Goal: Task Accomplishment & Management: Manage account settings

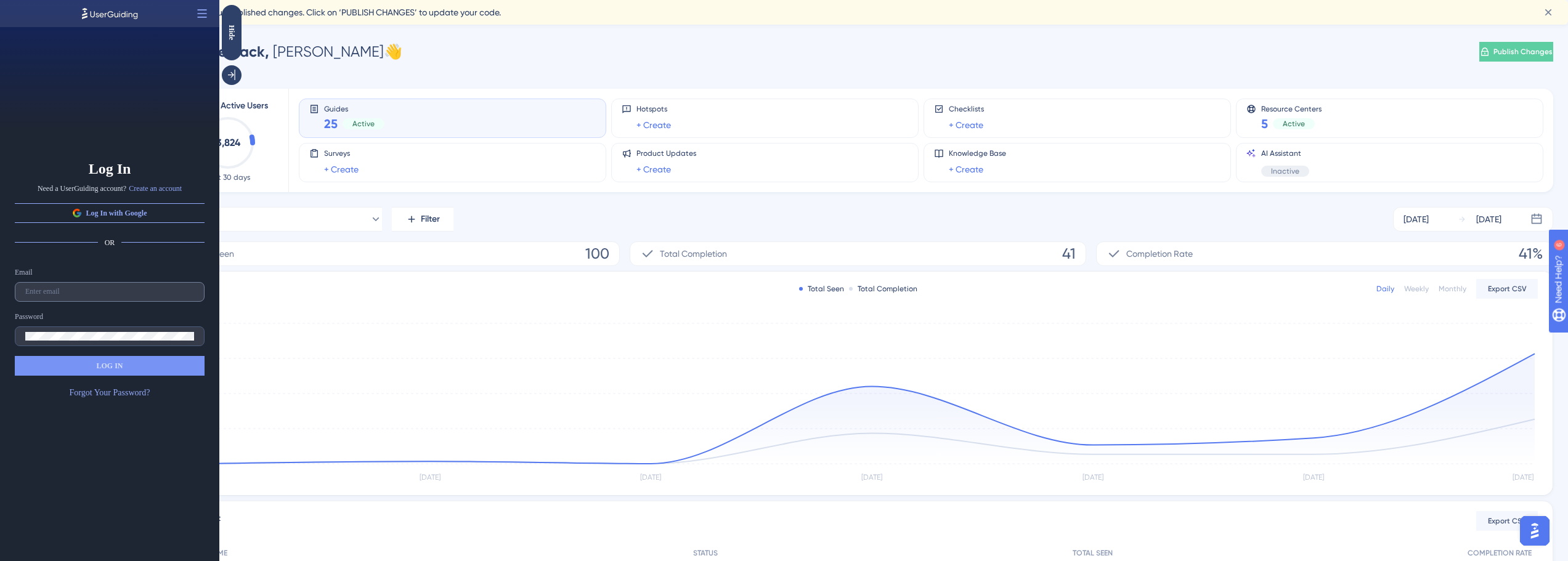
click at [91, 297] on label at bounding box center [109, 291] width 190 height 20
click at [91, 296] on input "text" at bounding box center [109, 292] width 169 height 9
type input "[PERSON_NAME][EMAIL_ADDRESS][PERSON_NAME][DOMAIN_NAME]"
click at [198, 11] on icon at bounding box center [201, 13] width 12 height 12
click at [141, 106] on div "Log In Need a UserGuiding account? Create an account Log In with Google OR Emai…" at bounding box center [109, 294] width 219 height 534
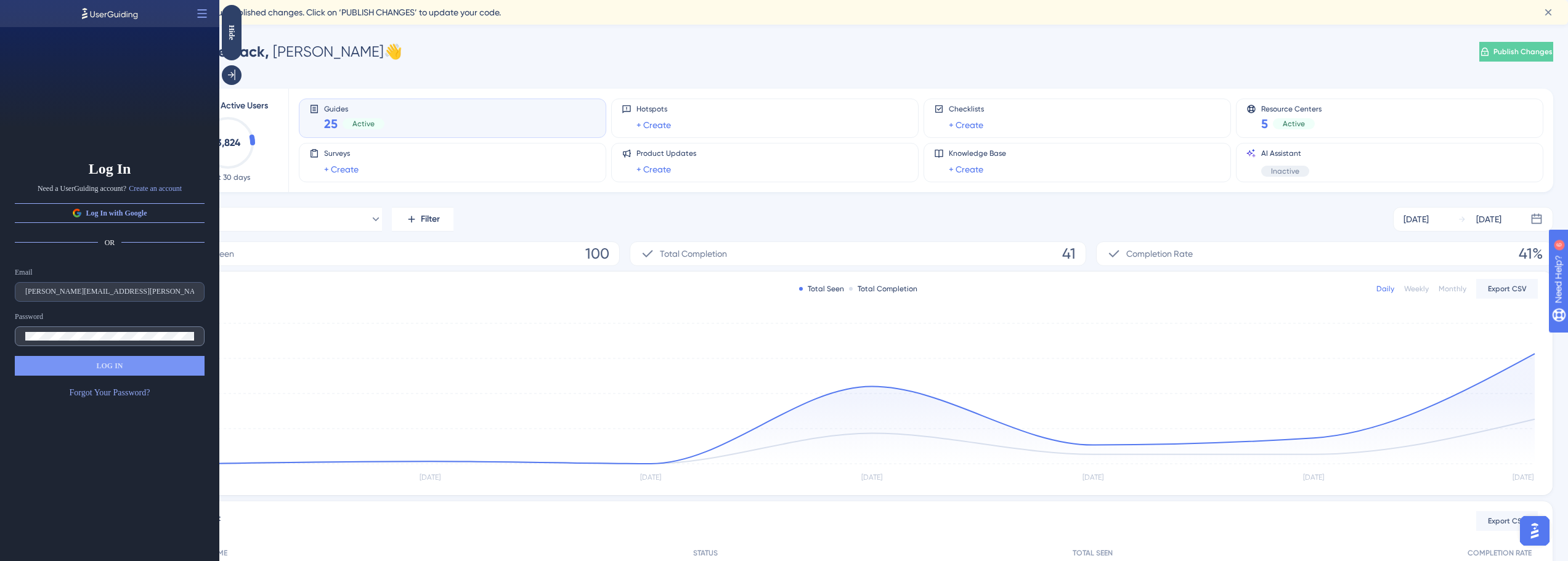
click at [92, 329] on label at bounding box center [109, 336] width 190 height 20
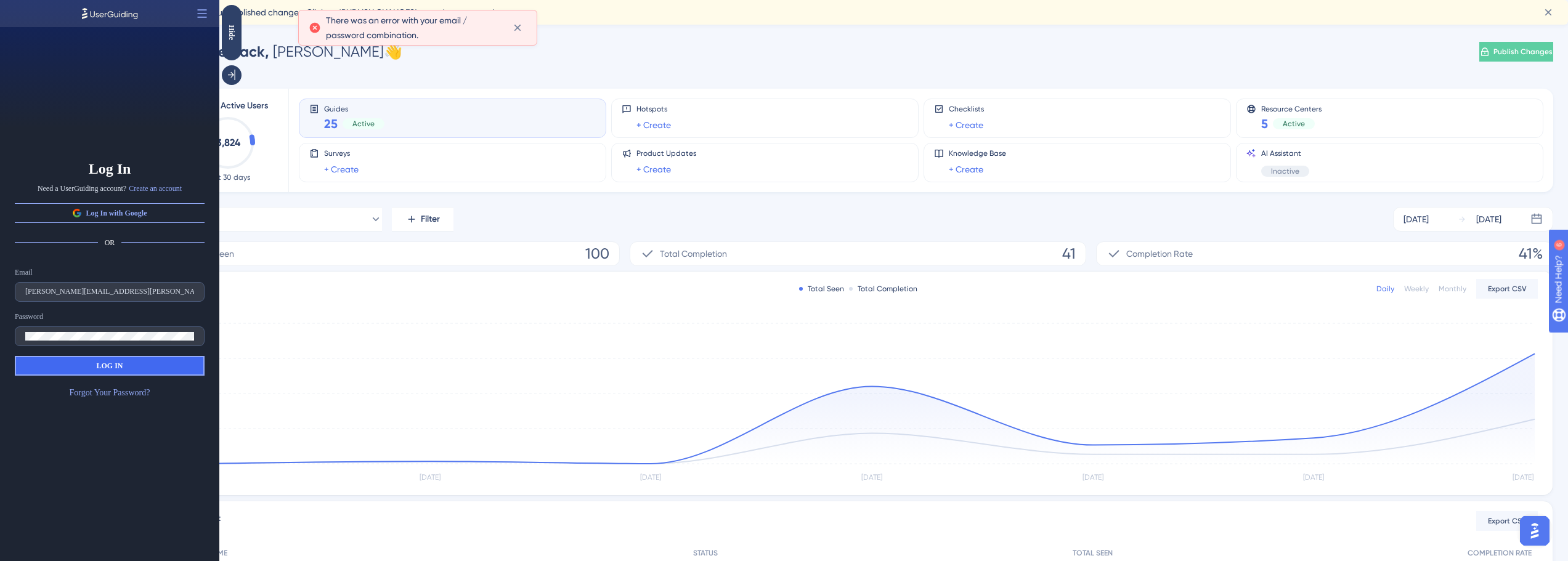
click at [110, 371] on button "LOG IN" at bounding box center [109, 365] width 190 height 20
click at [129, 363] on button "LOG IN" at bounding box center [109, 365] width 190 height 20
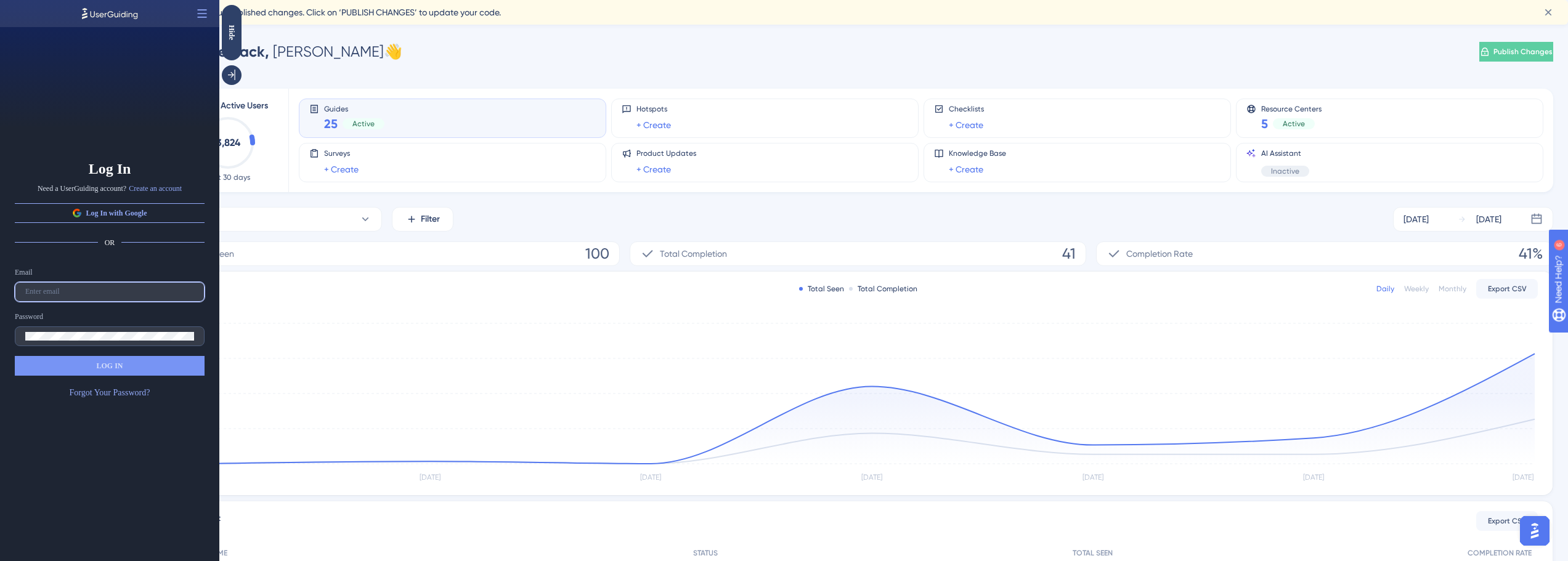
click at [107, 294] on input "text" at bounding box center [109, 292] width 169 height 9
type input "[PERSON_NAME][EMAIL_ADDRESS][PERSON_NAME][DOMAIN_NAME]"
click at [122, 395] on link "Forgot Your Password?" at bounding box center [110, 393] width 81 height 15
click at [142, 393] on link "Forgot Your Password?" at bounding box center [110, 393] width 81 height 15
click at [95, 284] on label "[PERSON_NAME][EMAIL_ADDRESS][PERSON_NAME][DOMAIN_NAME]" at bounding box center [109, 291] width 190 height 20
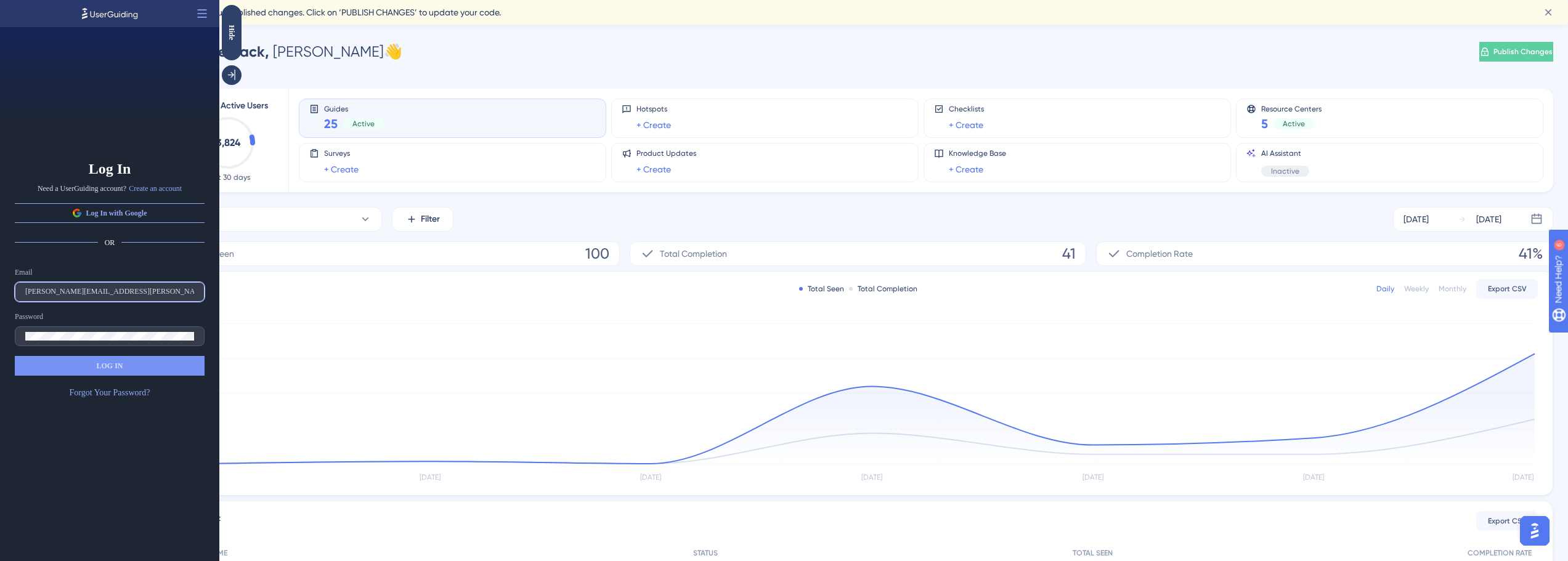
click at [95, 288] on input "[PERSON_NAME][EMAIL_ADDRESS][PERSON_NAME][DOMAIN_NAME]" at bounding box center [109, 292] width 169 height 9
drag, startPoint x: 92, startPoint y: 371, endPoint x: 127, endPoint y: 368, distance: 35.1
click at [92, 371] on button "LOG IN" at bounding box center [109, 365] width 190 height 20
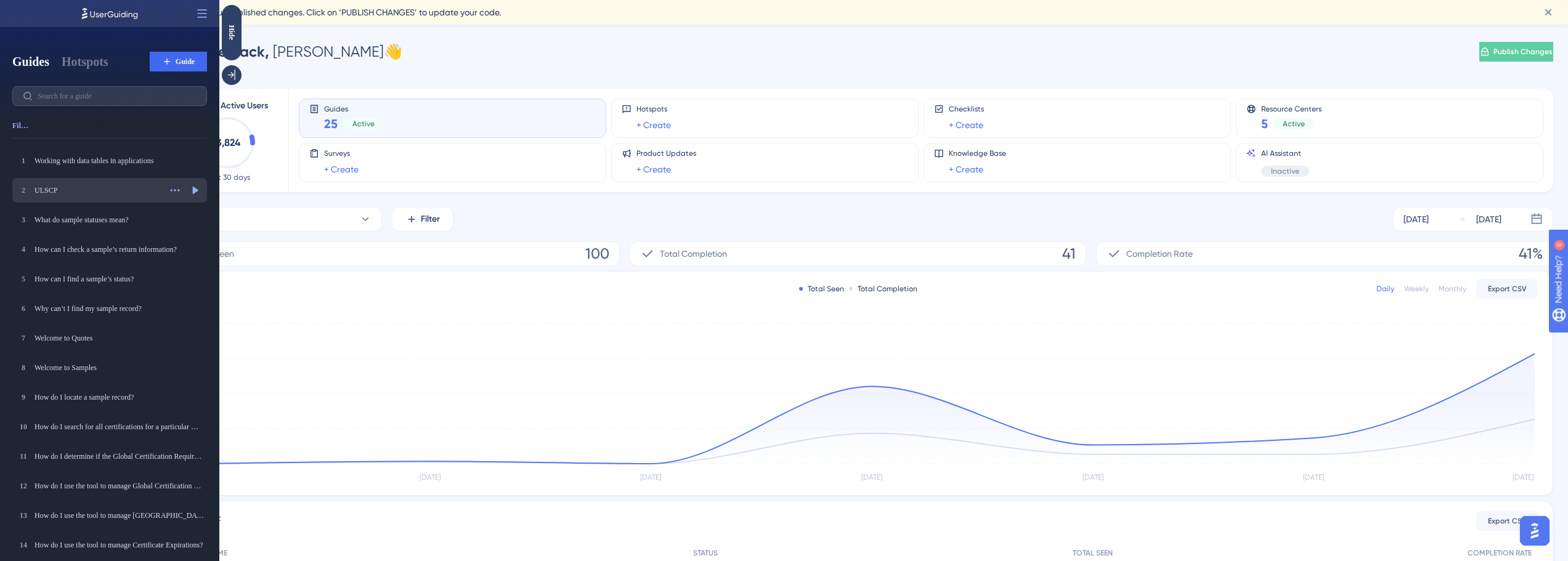
click at [48, 191] on div "ULSCP" at bounding box center [97, 190] width 126 height 10
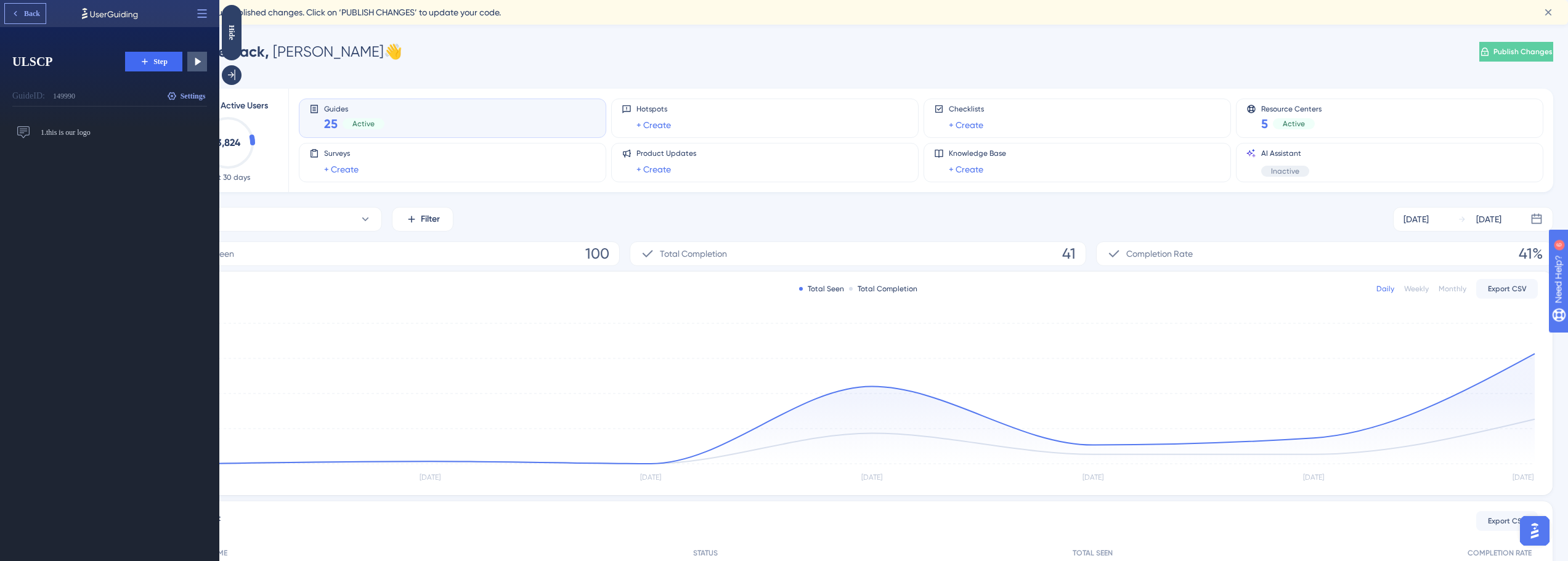
click at [18, 12] on icon at bounding box center [15, 13] width 10 height 10
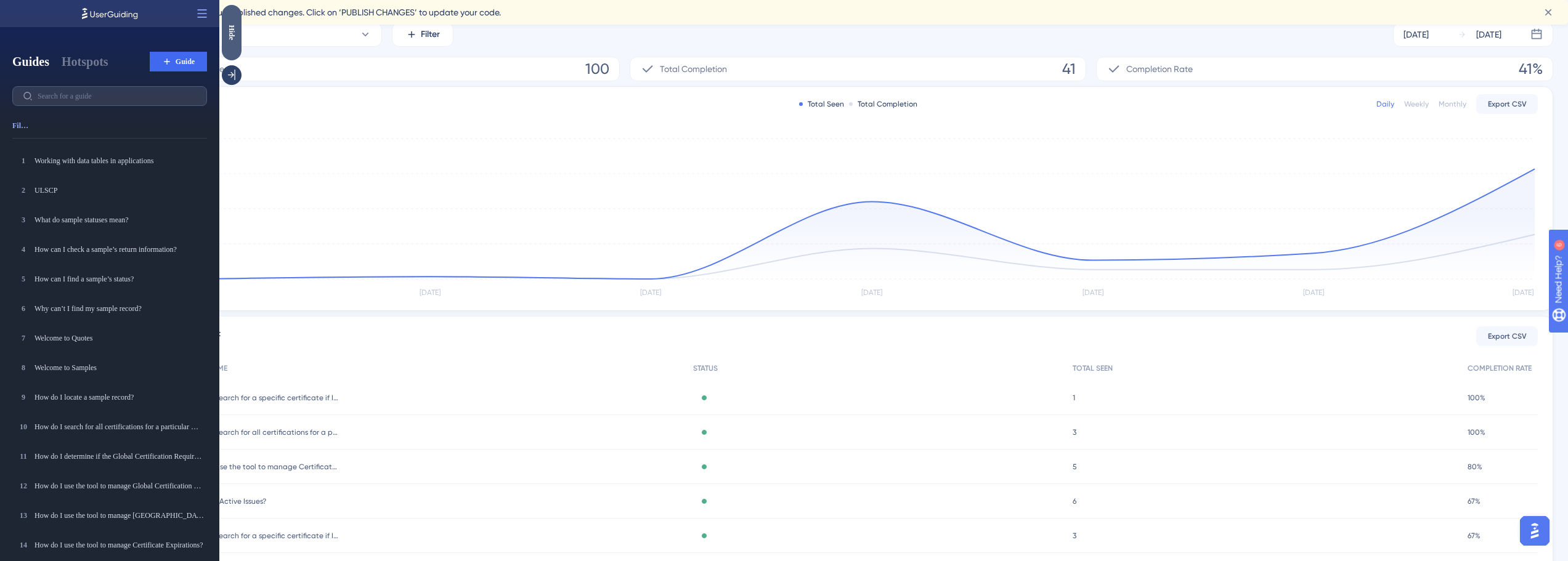
drag, startPoint x: 231, startPoint y: 31, endPoint x: 451, endPoint y: 56, distance: 221.4
click at [231, 31] on div "Hide" at bounding box center [232, 32] width 20 height 15
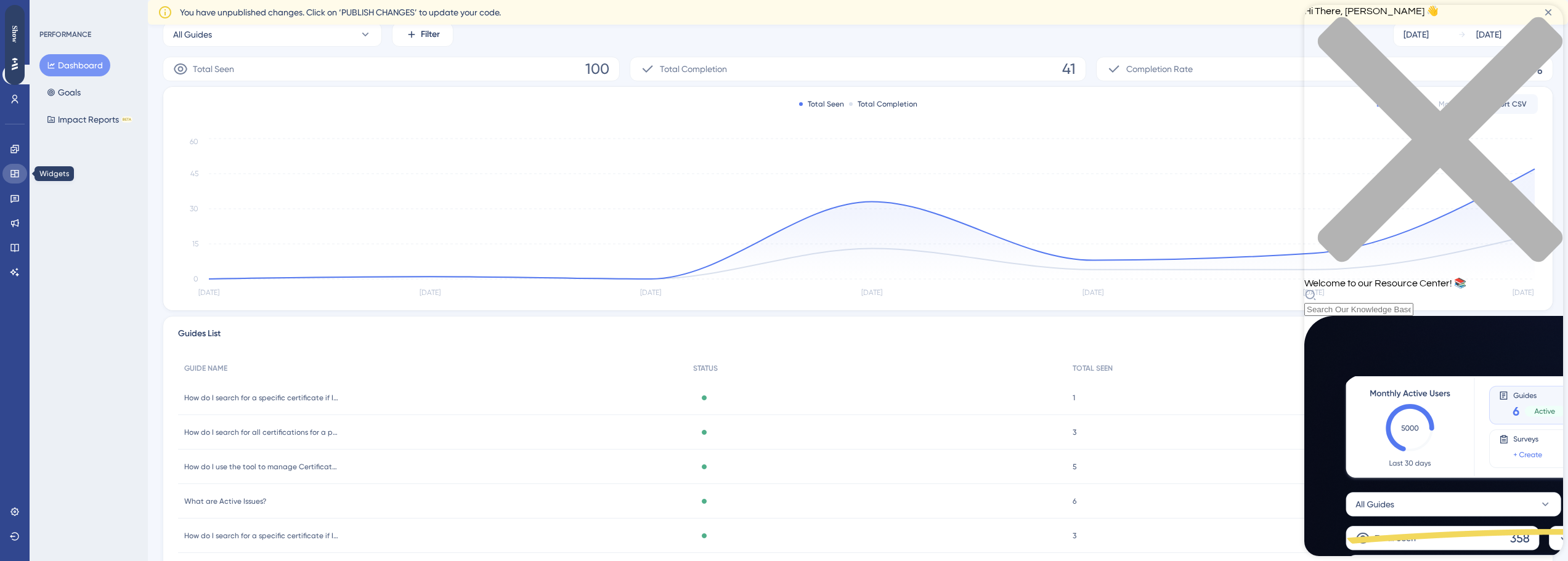
click at [11, 176] on icon at bounding box center [14, 174] width 8 height 7
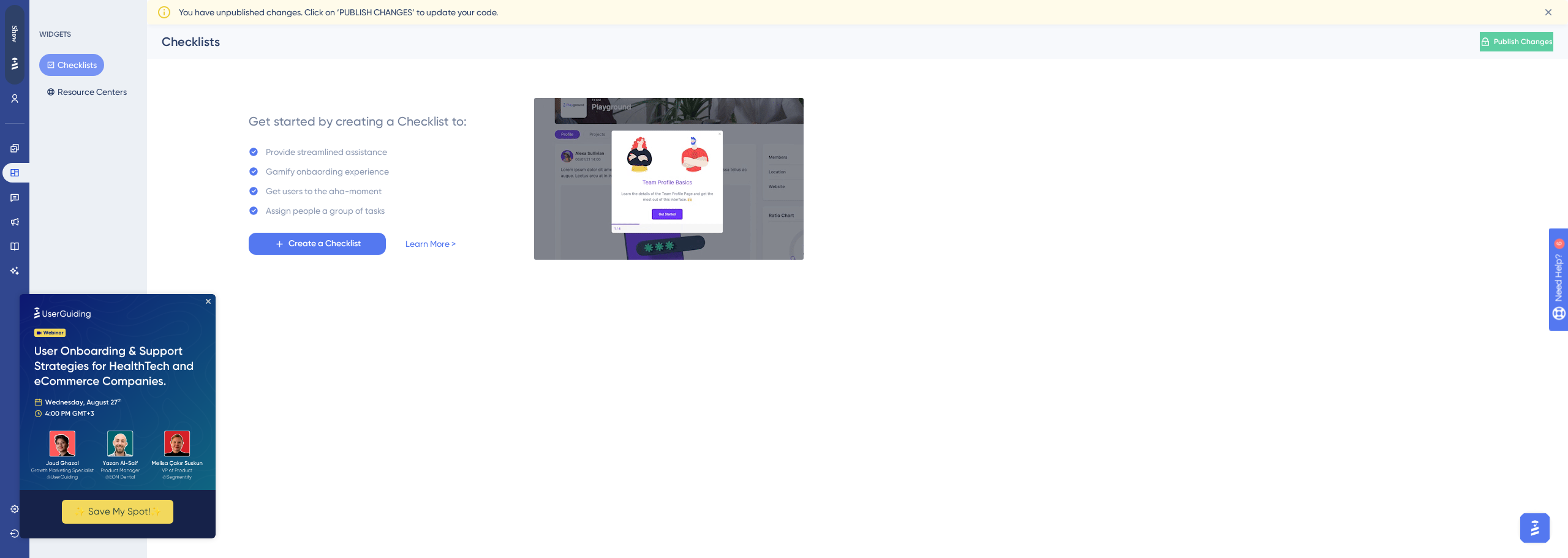
click at [14, 33] on div "Show" at bounding box center [15, 34] width 20 height 17
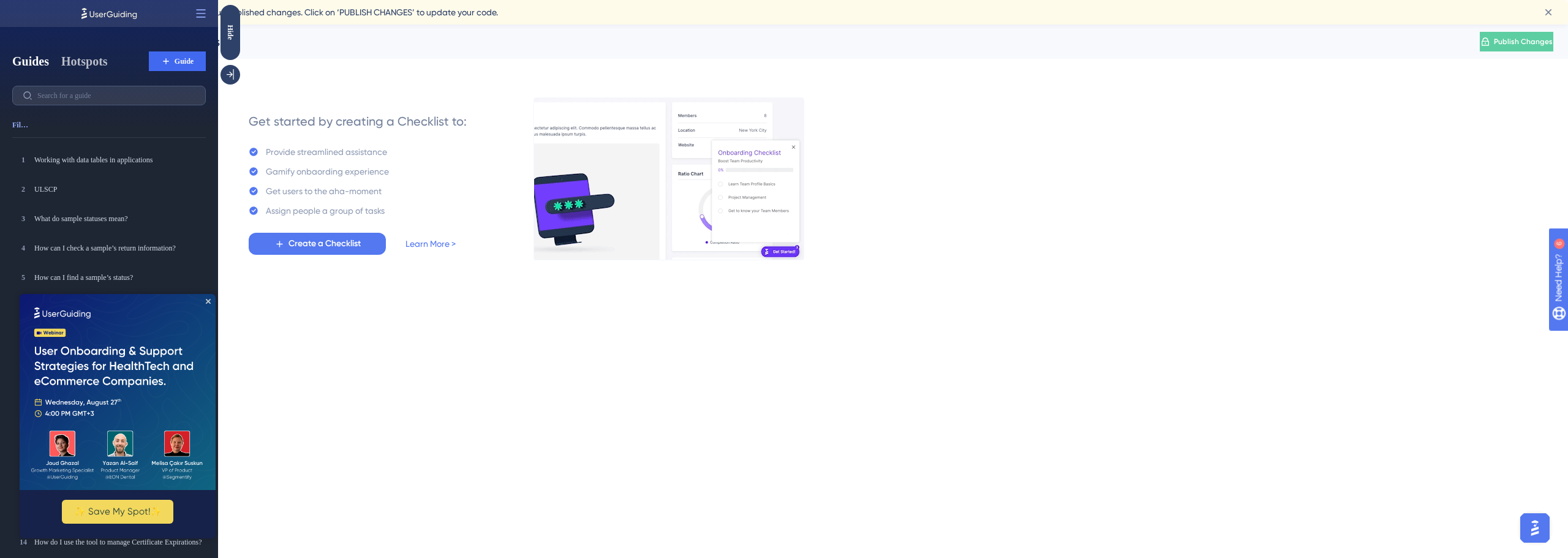
click at [72, 60] on button "Hotspots" at bounding box center [85, 61] width 47 height 17
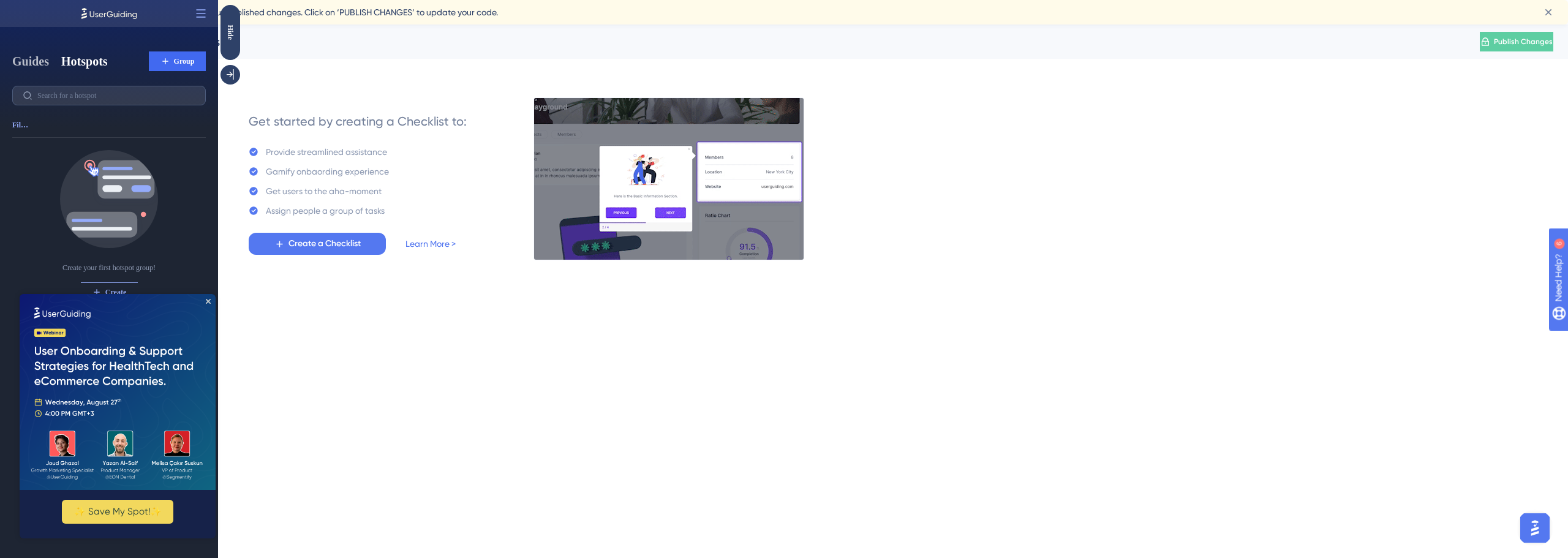
click at [31, 56] on button "Guides" at bounding box center [31, 61] width 36 height 17
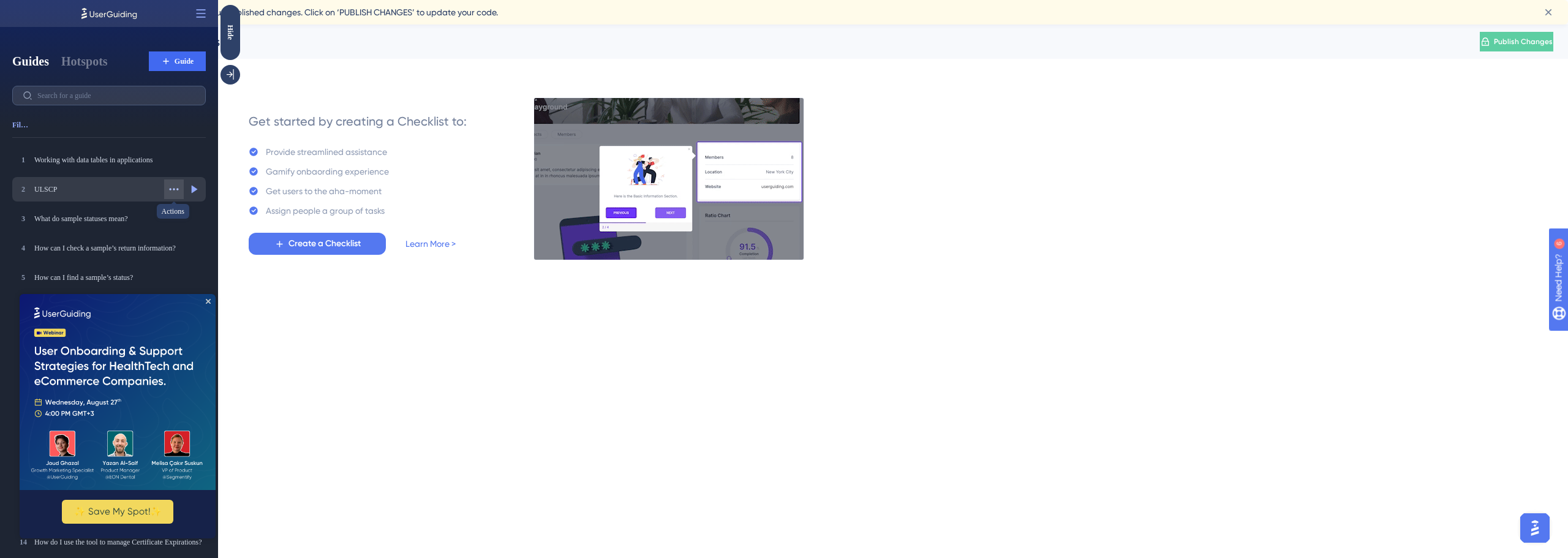
click at [170, 186] on icon at bounding box center [173, 189] width 12 height 12
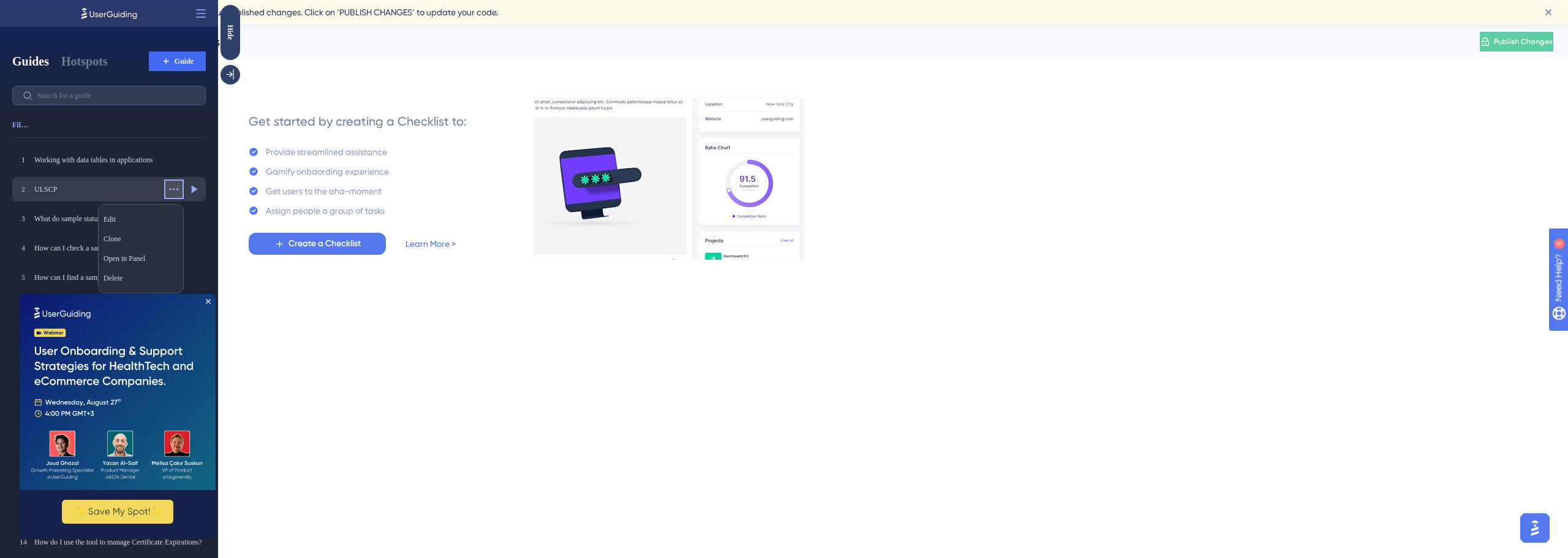
click at [170, 186] on icon at bounding box center [173, 189] width 12 height 12
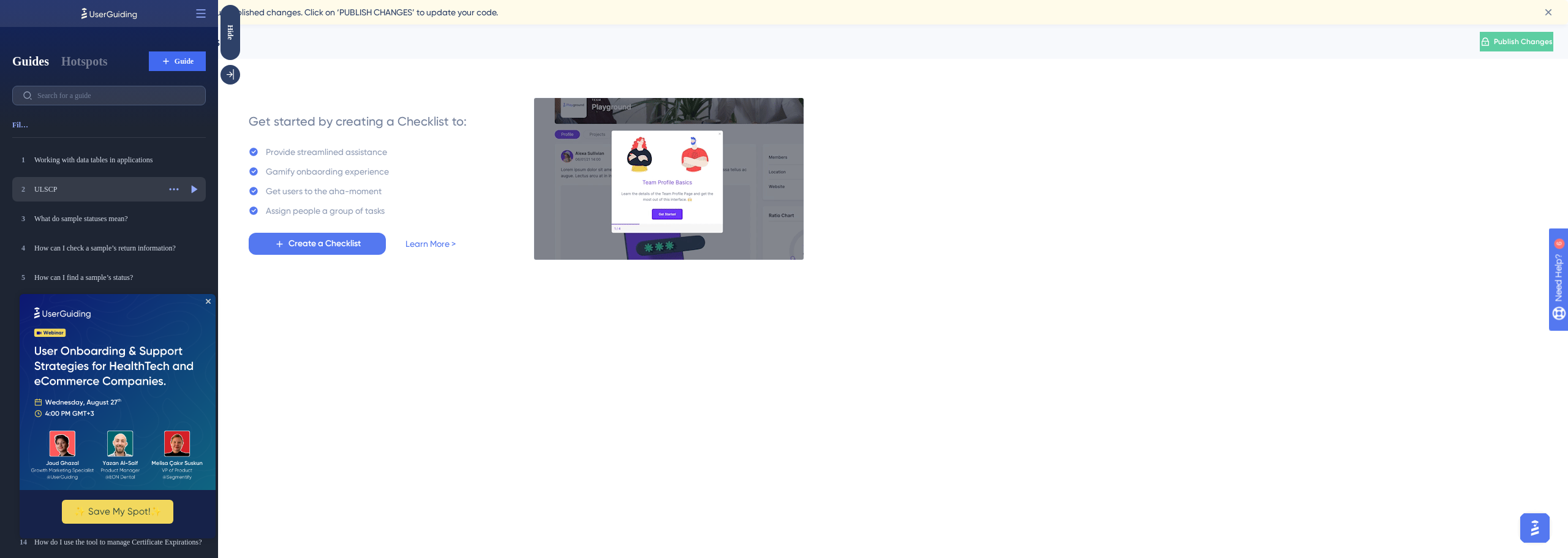
click at [126, 194] on div "2 ULSCP ULSCP" at bounding box center [88, 189] width 142 height 12
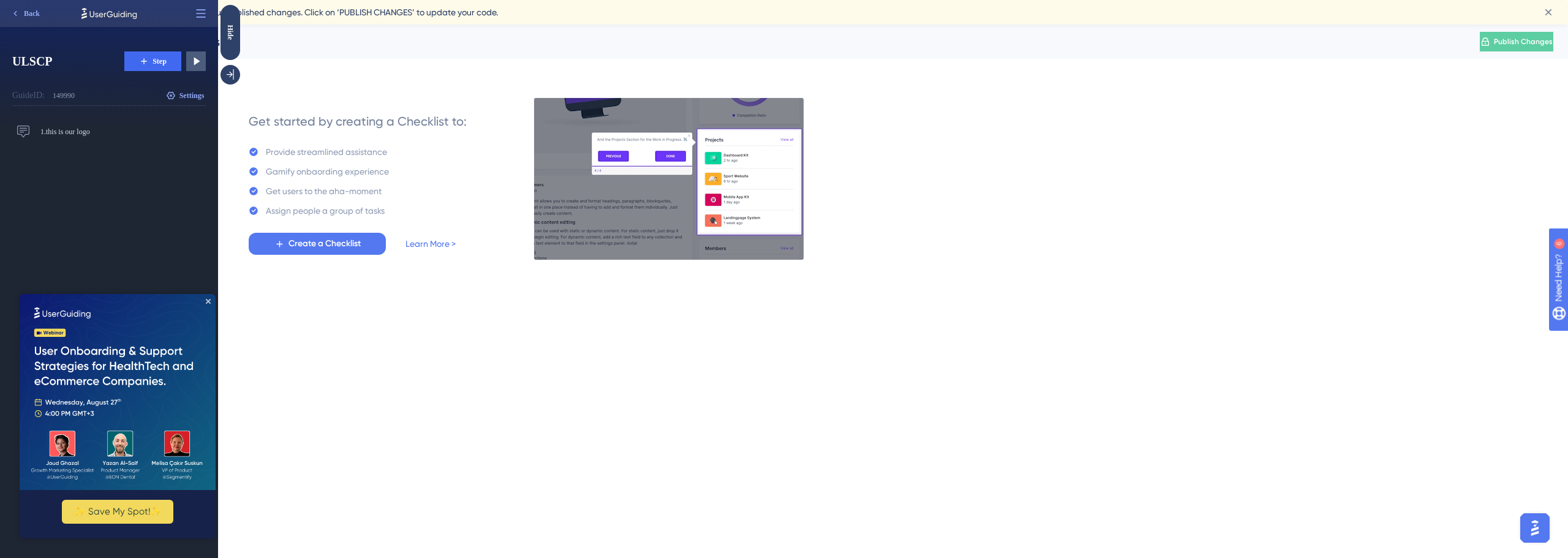
click at [377, 70] on div "Get started by creating a Checklist to: Provide streamlined assistance Gamify o…" at bounding box center [858, 164] width 1392 height 191
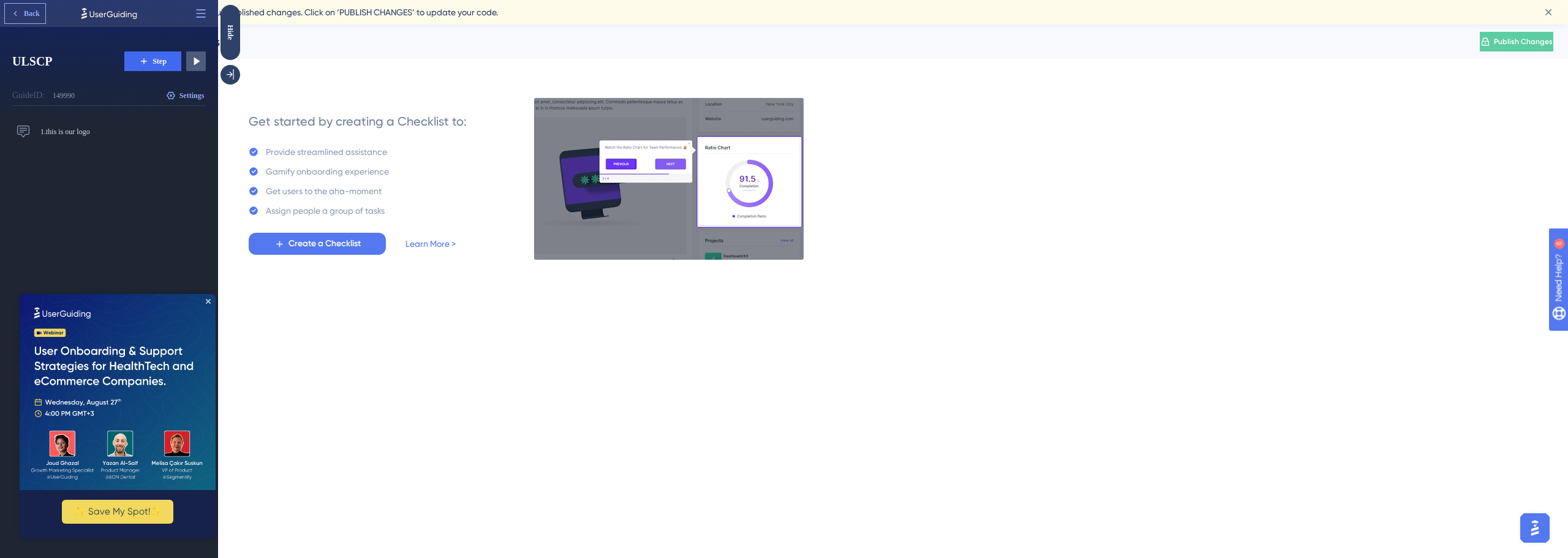
click at [14, 12] on icon at bounding box center [15, 13] width 9 height 9
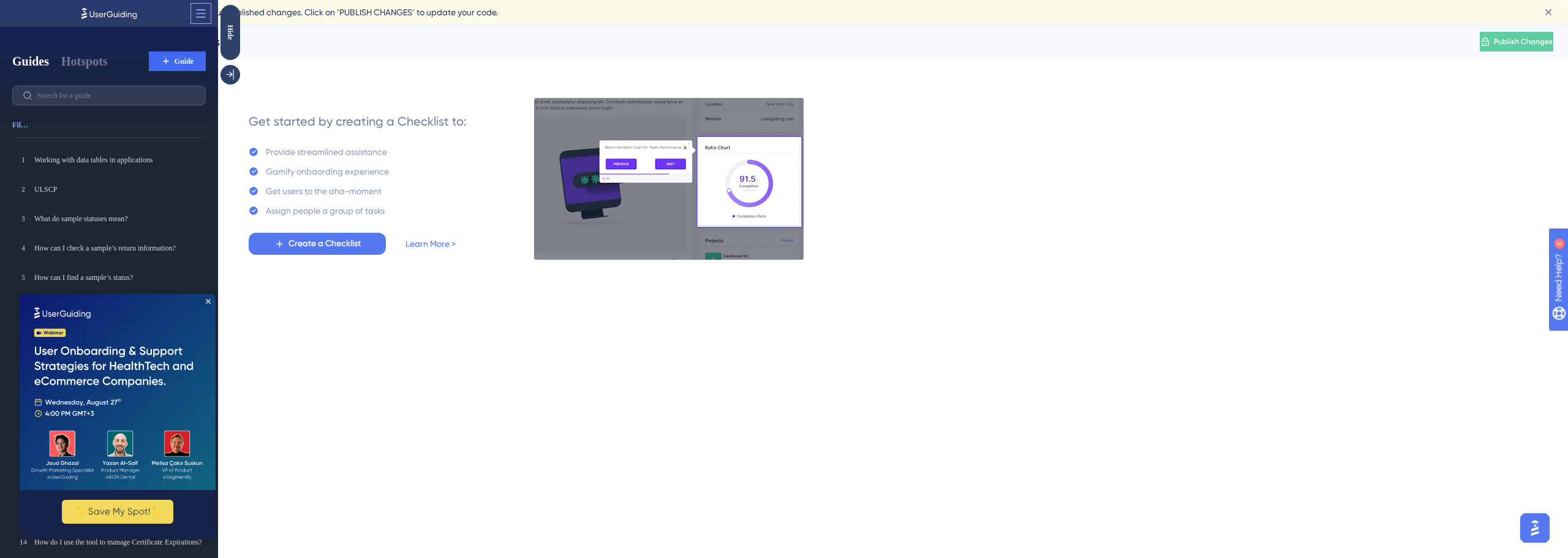
click at [200, 12] on icon at bounding box center [200, 13] width 12 height 12
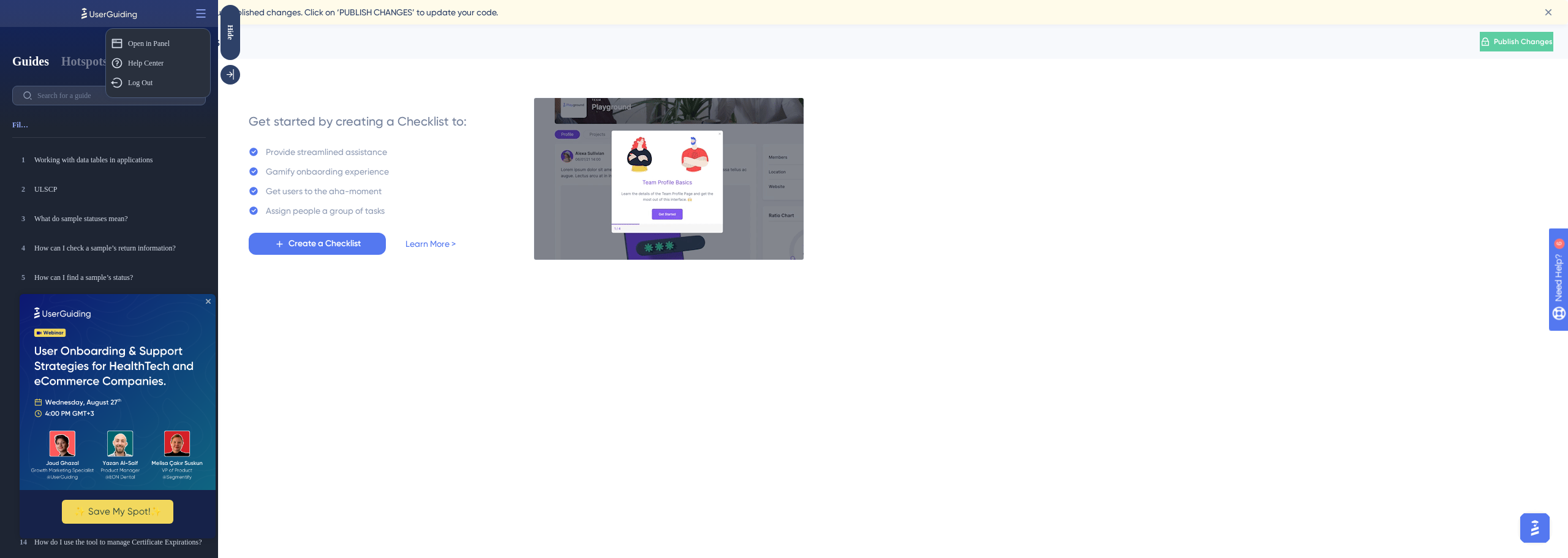
click at [206, 299] on icon "Close Preview" at bounding box center [208, 301] width 5 height 5
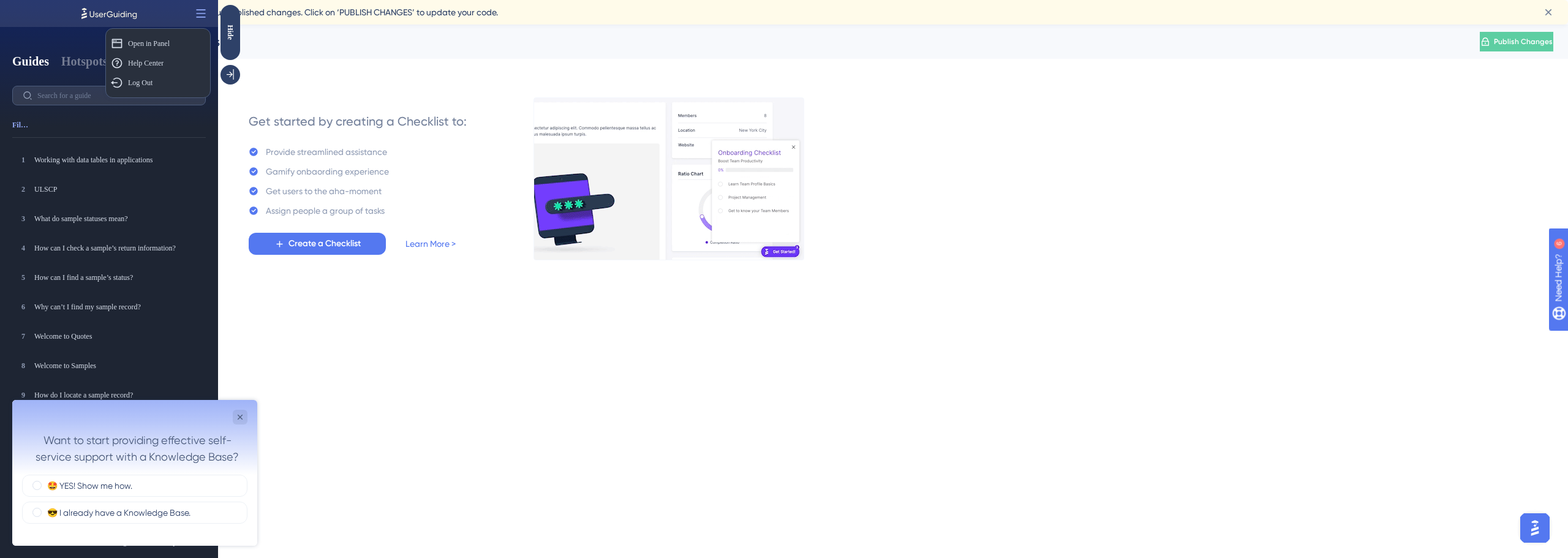
click at [65, 117] on div "Filter" at bounding box center [109, 125] width 194 height 20
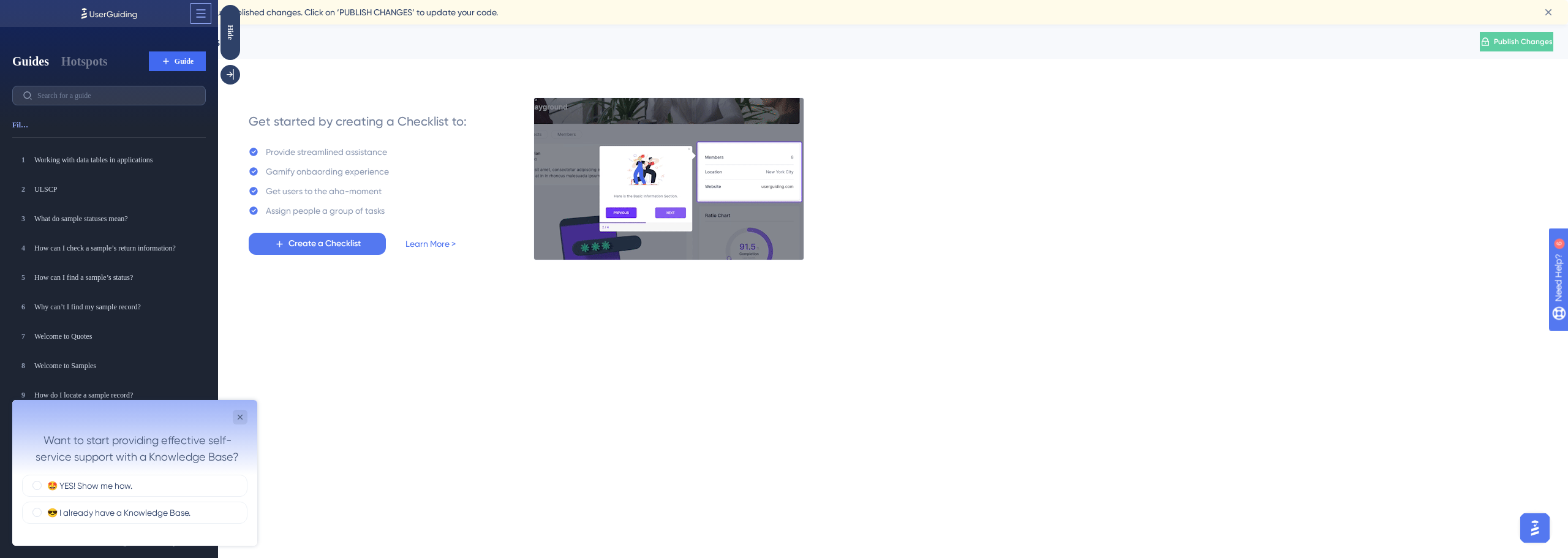
click at [197, 14] on icon at bounding box center [200, 13] width 12 height 12
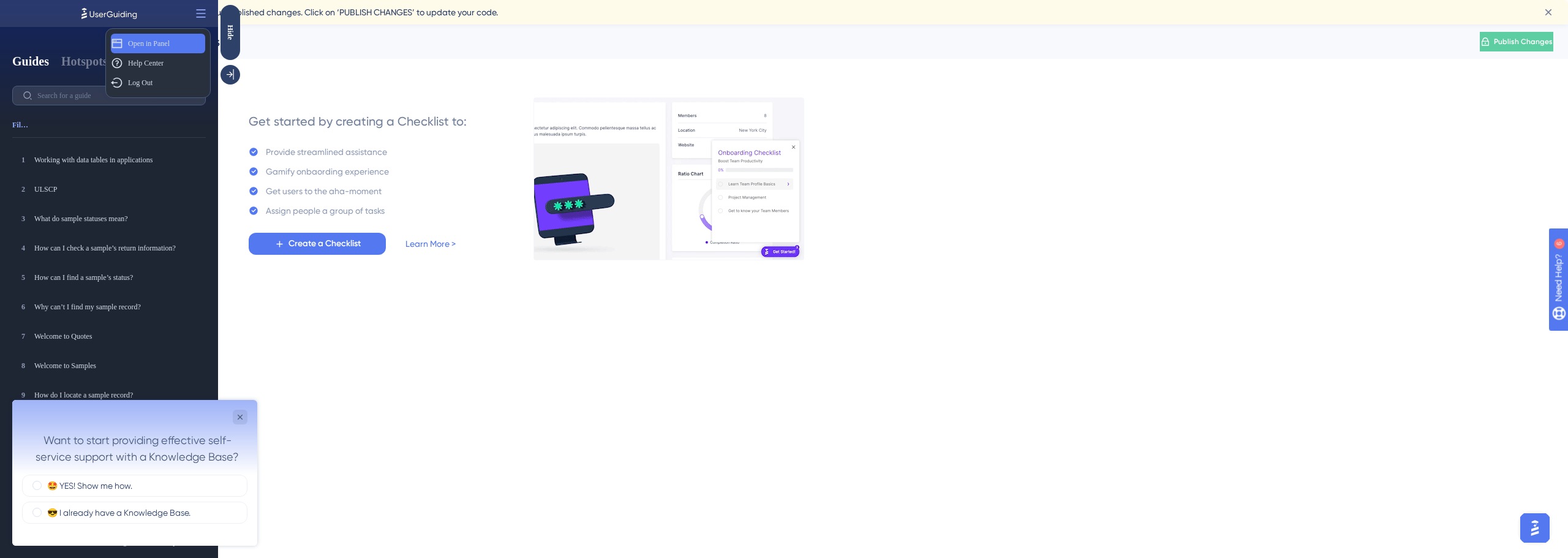
click at [183, 38] on div "Open in Panel Open in Panel" at bounding box center [157, 43] width 94 height 20
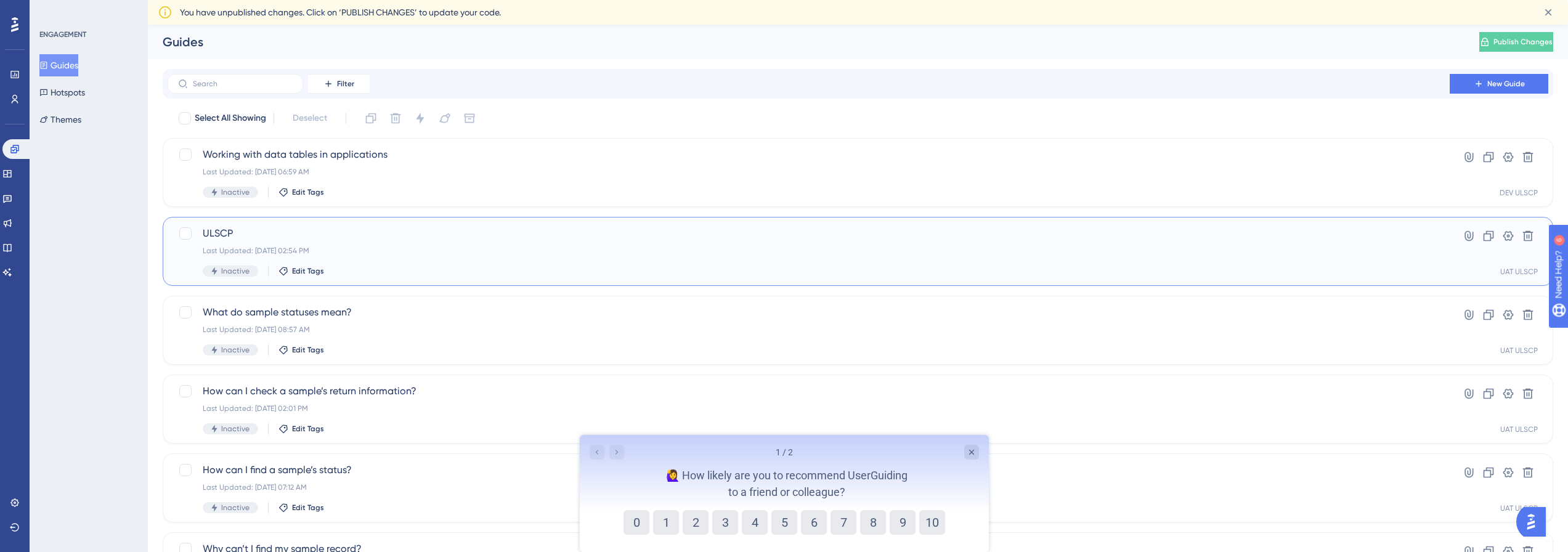
click at [231, 231] on span "ULSCP" at bounding box center [809, 234] width 1212 height 15
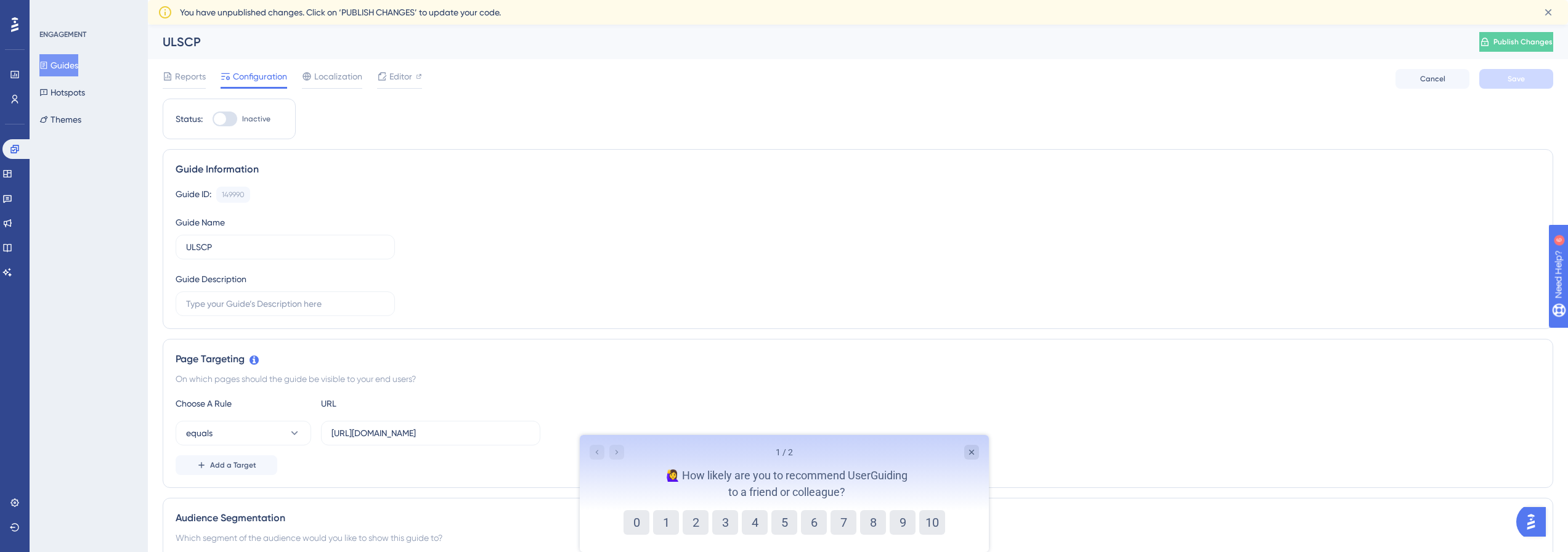
click at [79, 161] on div "ENGAGEMENT Guides Hotspots Themes" at bounding box center [88, 276] width 118 height 552
click at [4, 219] on link at bounding box center [7, 223] width 10 height 20
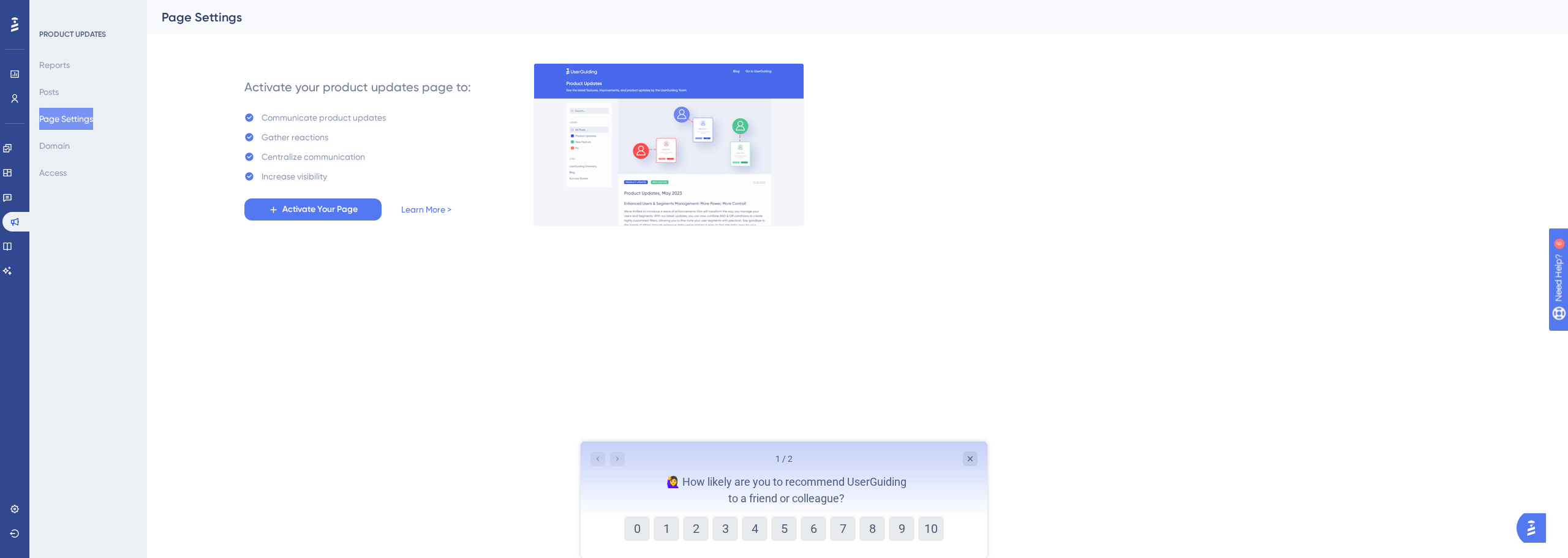
click at [94, 209] on div "PRODUCT UPDATES Reports Posts Page Settings Domain Access" at bounding box center [87, 279] width 117 height 558
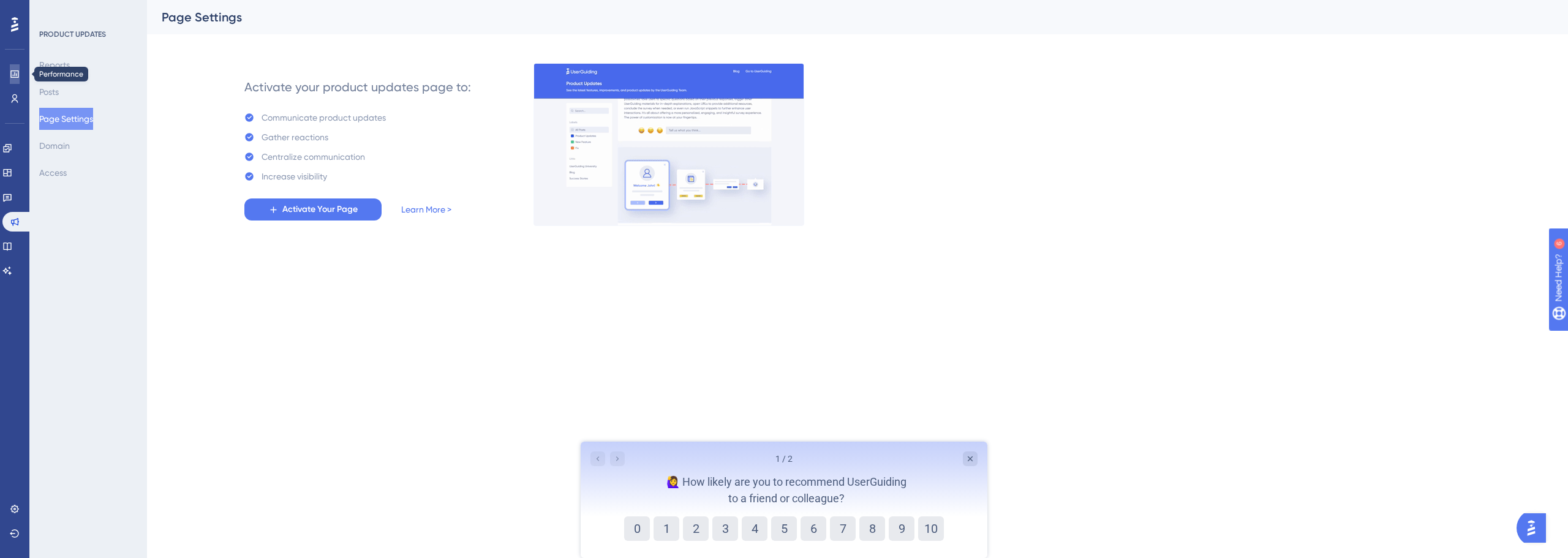
click at [18, 72] on icon at bounding box center [14, 74] width 8 height 7
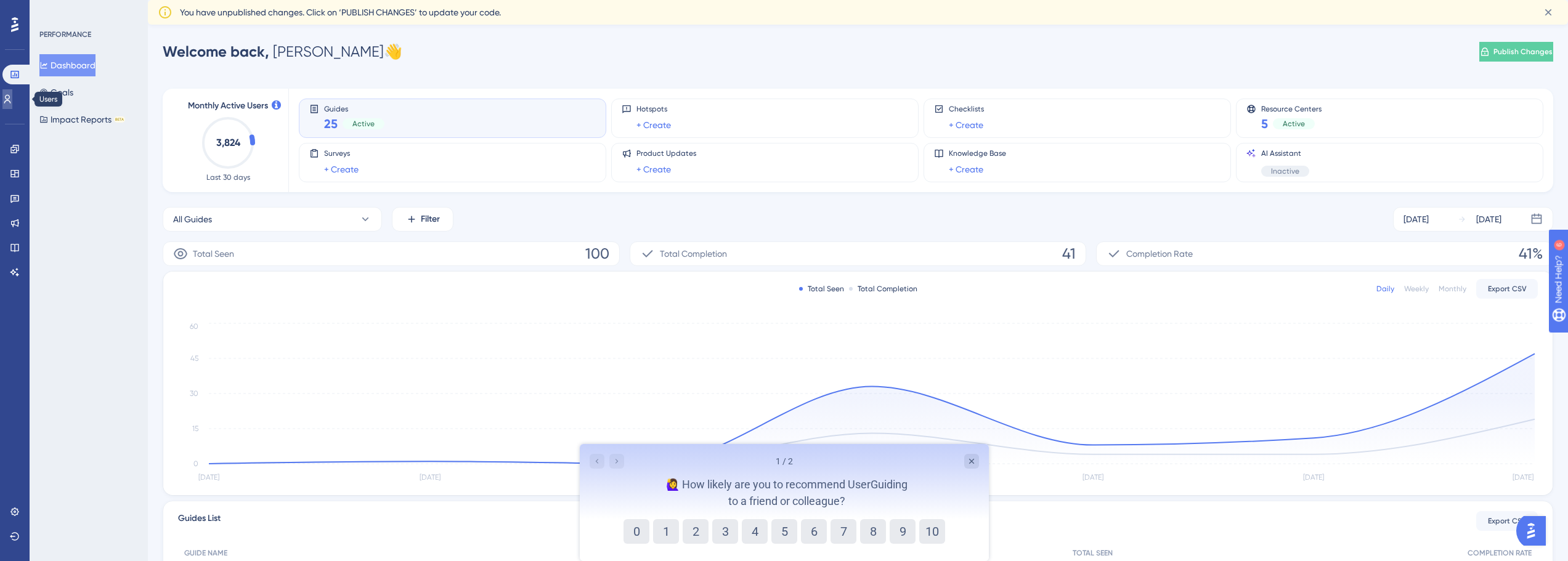
click at [8, 105] on link at bounding box center [7, 99] width 10 height 20
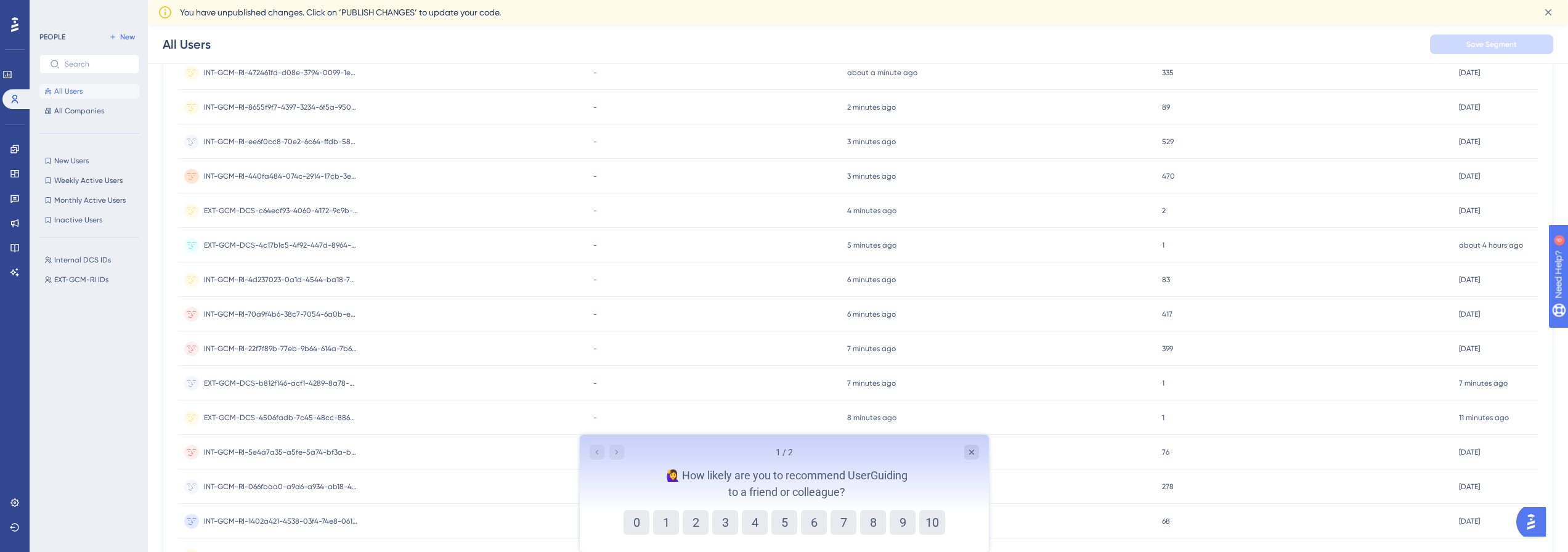
scroll to position [217, 0]
click at [14, 25] on icon at bounding box center [15, 25] width 7 height 15
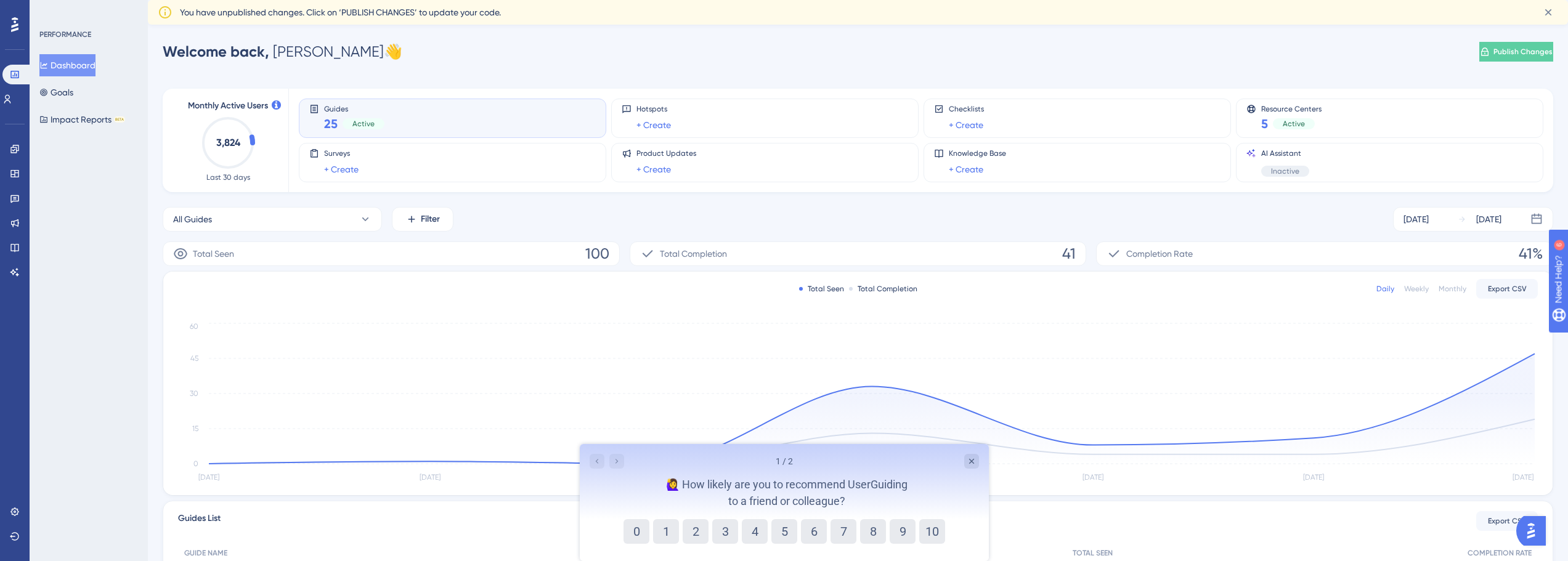
click at [10, 21] on div at bounding box center [15, 24] width 20 height 20
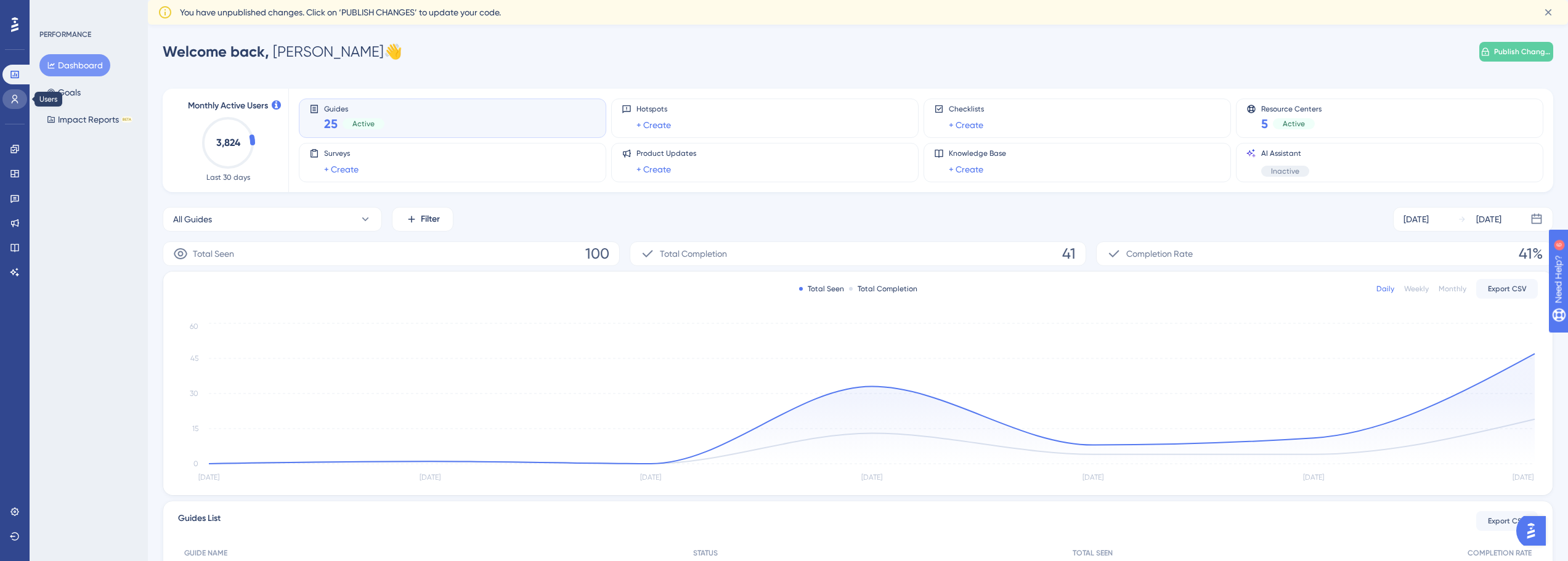
click at [10, 100] on icon at bounding box center [14, 99] width 10 height 10
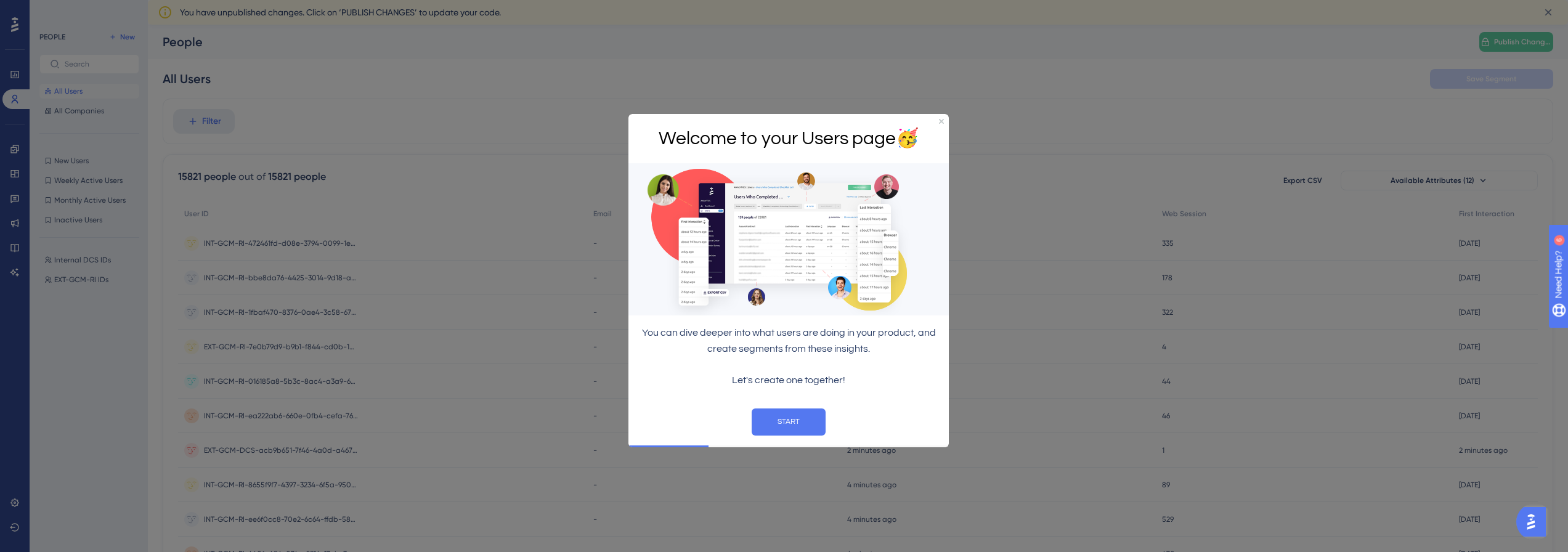
click at [944, 119] on div "Welcome to your Users page 🥳" at bounding box center [788, 139] width 320 height 50
click at [939, 122] on icon "Close Preview" at bounding box center [941, 120] width 5 height 5
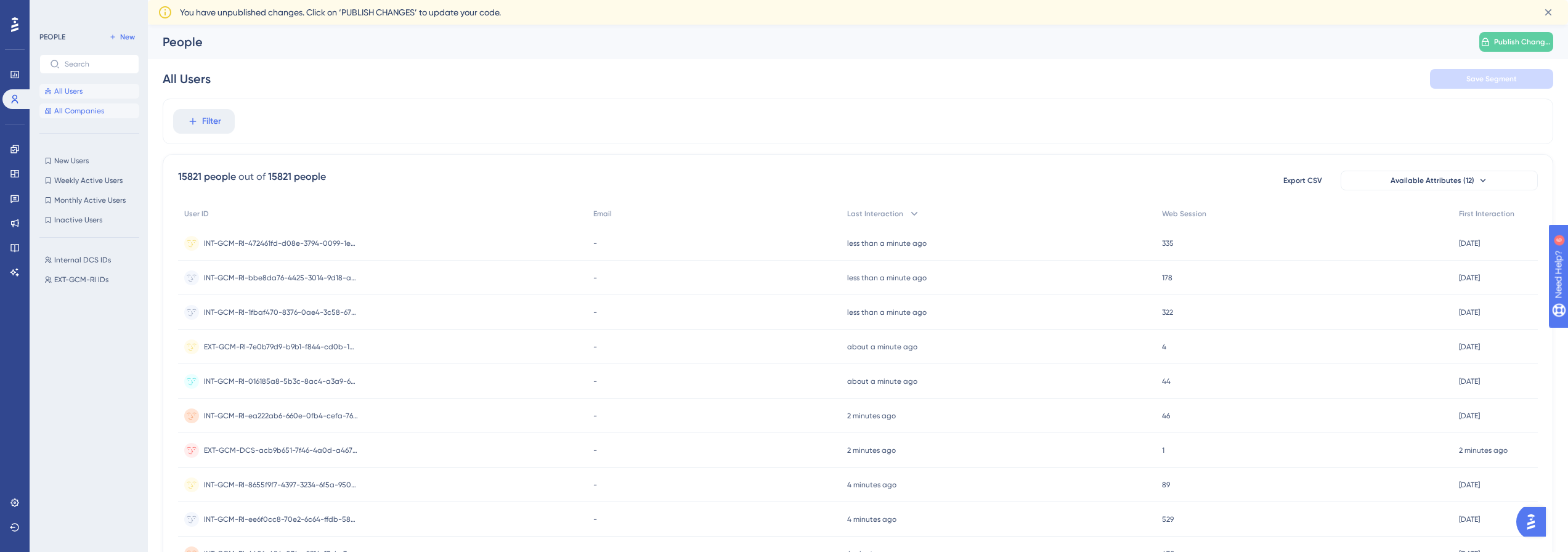
click at [67, 115] on span "All Companies" at bounding box center [79, 111] width 50 height 10
